Goal: Navigation & Orientation: Find specific page/section

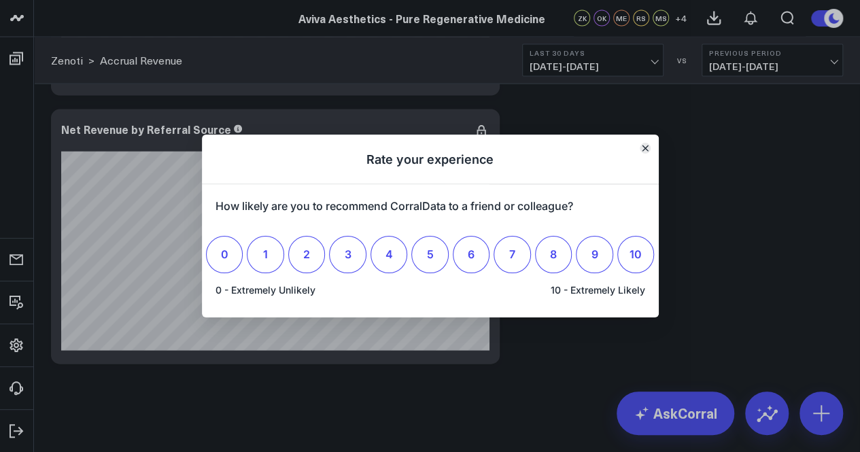
click at [643, 149] on icon "Close" at bounding box center [645, 148] width 7 height 7
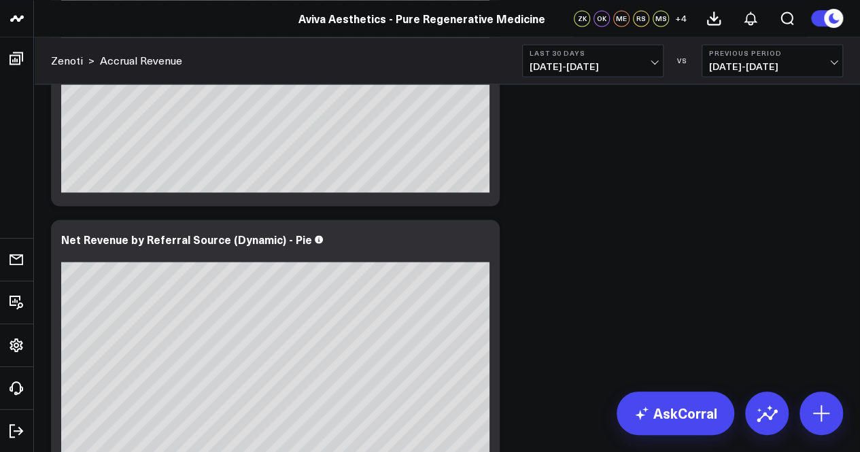
scroll to position [8741, 0]
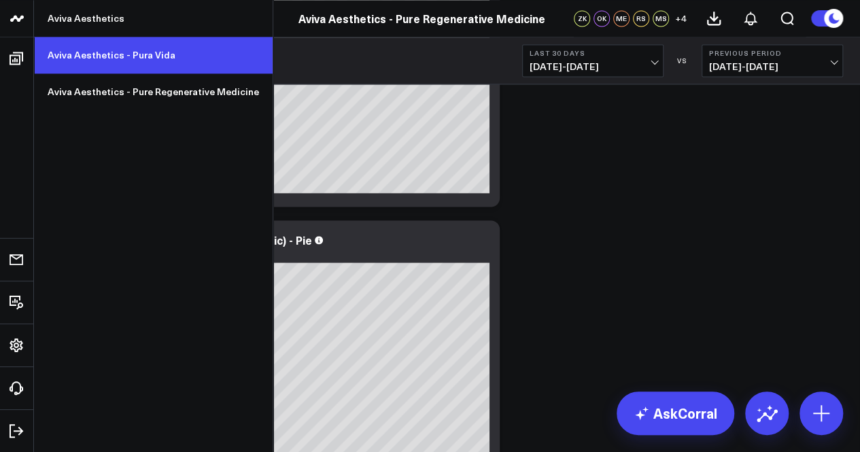
click at [84, 44] on link "Aviva Aesthetics - Pura Vida" at bounding box center [153, 55] width 239 height 37
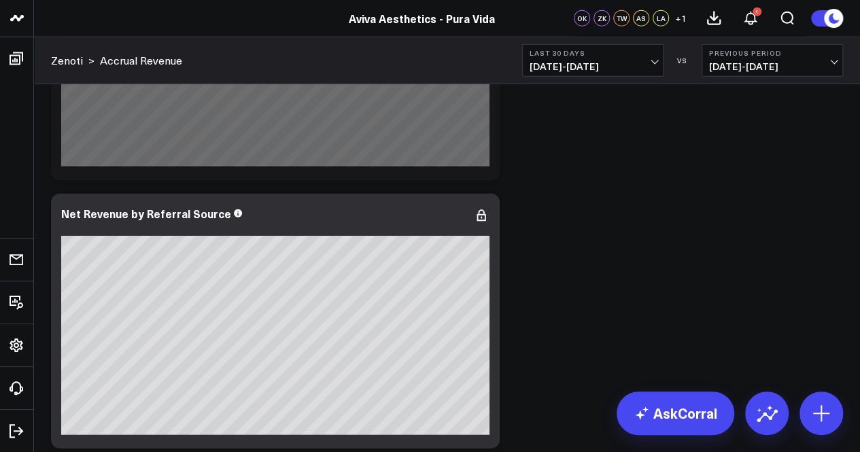
scroll to position [9443, 0]
